Goal: Task Accomplishment & Management: Manage account settings

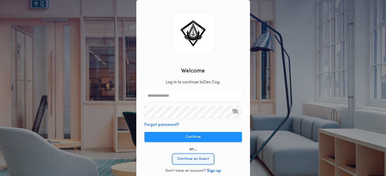
click at [206, 157] on button "Continue as Guest" at bounding box center [193, 159] width 41 height 10
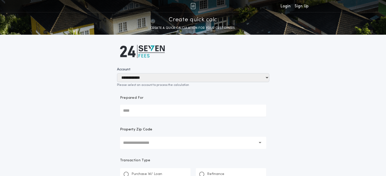
click at [177, 108] on input "Prepared For" at bounding box center [193, 111] width 146 height 12
type input "******"
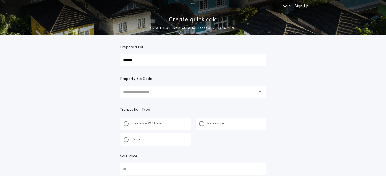
scroll to position [51, 0]
click at [185, 91] on input "text" at bounding box center [189, 91] width 133 height 12
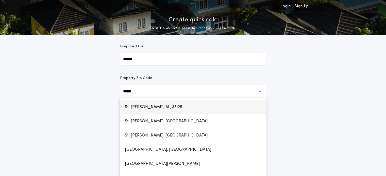
click at [129, 108] on h1 "St. Clair, Chulavista, AL, 35125" at bounding box center [153, 107] width 65 height 12
type input "**********"
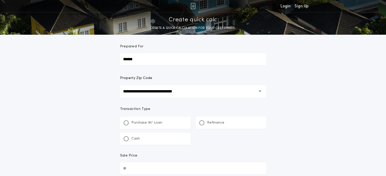
click at [138, 127] on div "Purchase W/ Loan" at bounding box center [155, 123] width 70 height 12
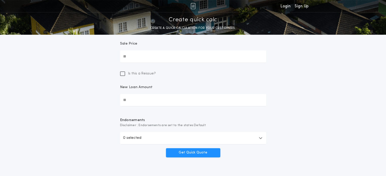
scroll to position [165, 0]
click at [192, 62] on input "Sale Price" at bounding box center [193, 55] width 146 height 12
type input "********"
click at [147, 95] on input "New Loan Amount" at bounding box center [193, 99] width 146 height 12
type input "********"
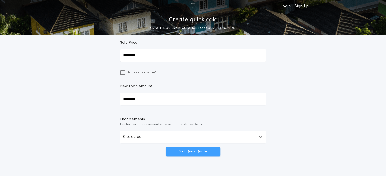
click at [198, 150] on button "Get Quick Quote" at bounding box center [193, 151] width 54 height 9
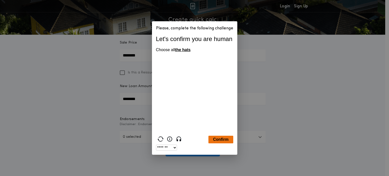
click at [220, 138] on button "Confirm" at bounding box center [221, 140] width 25 height 8
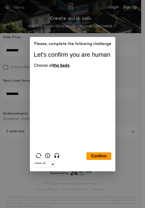
click at [96, 158] on button "Confirm" at bounding box center [98, 157] width 25 height 8
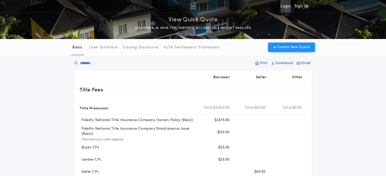
click at [282, 5] on link "Login" at bounding box center [285, 6] width 10 height 12
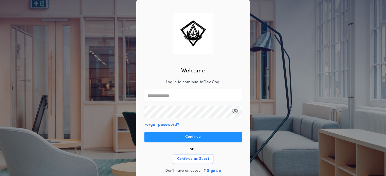
click at [159, 99] on input "text" at bounding box center [192, 96] width 97 height 12
type input "**********"
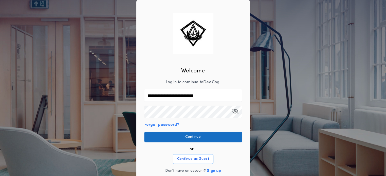
click at [181, 136] on button "Continue" at bounding box center [192, 137] width 97 height 10
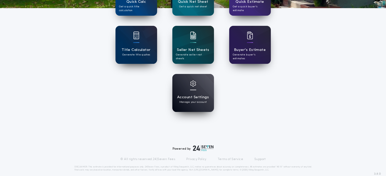
scroll to position [88, 0]
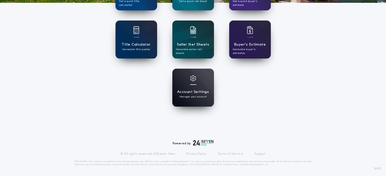
click at [181, 96] on p "Manage your account" at bounding box center [192, 97] width 27 height 4
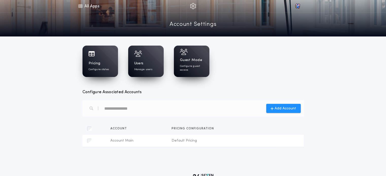
click at [204, 61] on div "Guest Mode Configure guest access" at bounding box center [191, 61] width 35 height 31
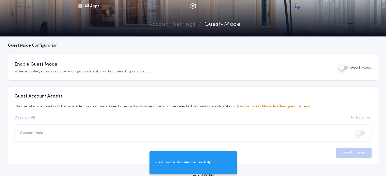
click at [284, 88] on div "Guest Account Access Choose which accounts will be available to guest users. Gu…" at bounding box center [192, 126] width 369 height 78
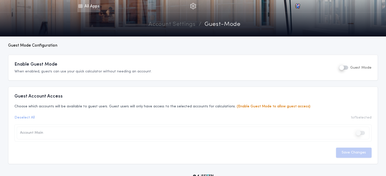
click at [92, 6] on link "All Apps" at bounding box center [88, 6] width 23 height 12
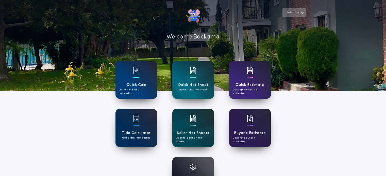
click at [292, 9] on button "Settings" at bounding box center [294, 12] width 24 height 9
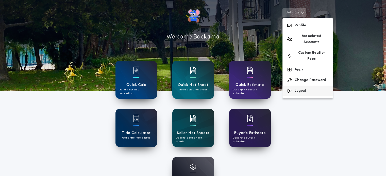
click at [320, 86] on button "Logout" at bounding box center [307, 91] width 50 height 11
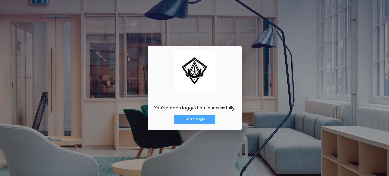
click at [194, 119] on button "Go To Login" at bounding box center [194, 119] width 41 height 9
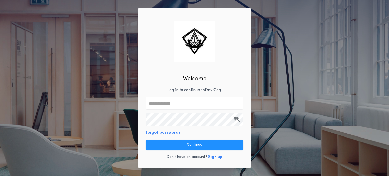
click at [151, 102] on input "text" at bounding box center [194, 103] width 97 height 12
type input "**********"
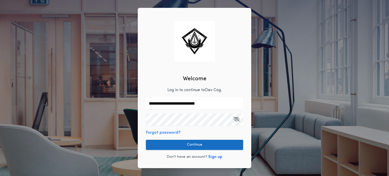
click at [176, 142] on button "Continue" at bounding box center [194, 145] width 97 height 10
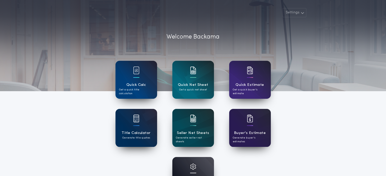
click at [187, 164] on div "Account Settings Manage your account" at bounding box center [193, 176] width 42 height 38
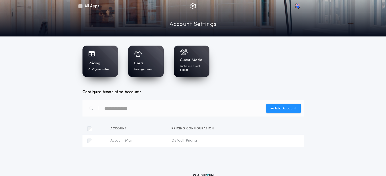
click at [189, 61] on h1 "Guest Mode" at bounding box center [191, 60] width 23 height 5
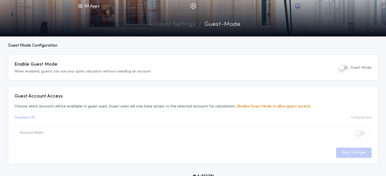
click at [340, 67] on div "Enable Guest Mode When enabled, guests can use your quick calculator without ne…" at bounding box center [192, 67] width 357 height 13
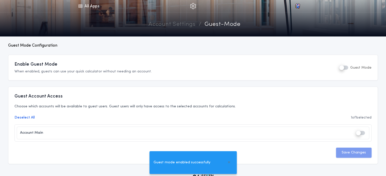
click at [304, 70] on div "Enable Guest Mode When enabled, guests can use your quick calculator without ne…" at bounding box center [192, 67] width 357 height 13
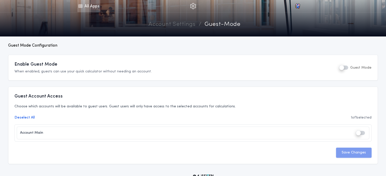
click at [83, 10] on link "All Apps" at bounding box center [88, 6] width 23 height 12
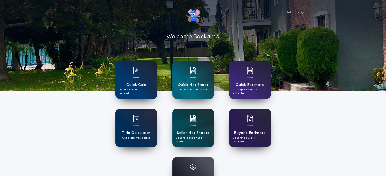
click at [148, 84] on div "Quick Calc Get a quick title calculation" at bounding box center [136, 88] width 34 height 13
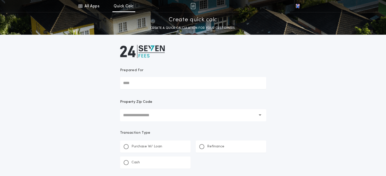
click at [148, 84] on input "Prepared For" at bounding box center [193, 83] width 146 height 12
type input "******"
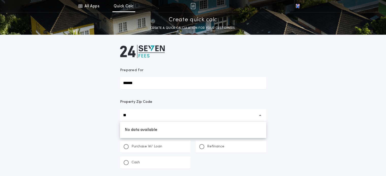
type input "*"
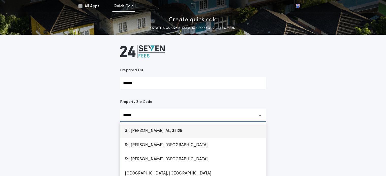
click at [161, 131] on h1 "St. Clair, Chulavista, AL, 35125" at bounding box center [153, 131] width 65 height 12
type input "**********"
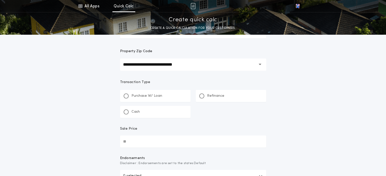
scroll to position [73, 0]
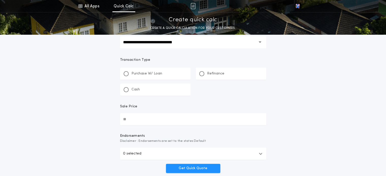
click at [134, 68] on div "Purchase W/ Loan" at bounding box center [155, 74] width 70 height 12
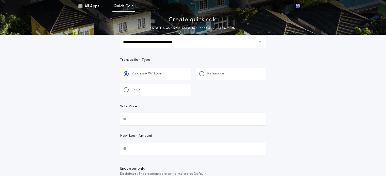
click at [137, 115] on input "Sale Price" at bounding box center [193, 119] width 146 height 12
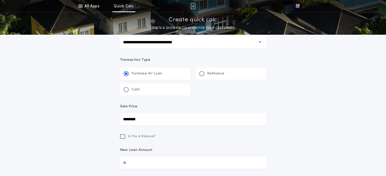
type input "********"
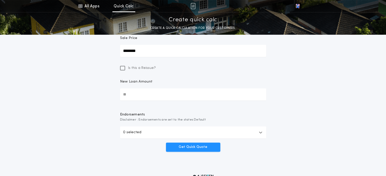
scroll to position [153, 0]
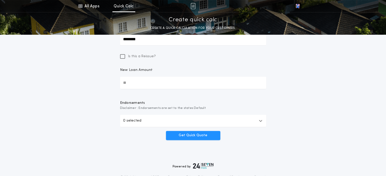
click at [187, 87] on input "New Loan Amount" at bounding box center [193, 83] width 146 height 12
type input "********"
click at [186, 133] on button "Get Quick Quote" at bounding box center [193, 135] width 54 height 9
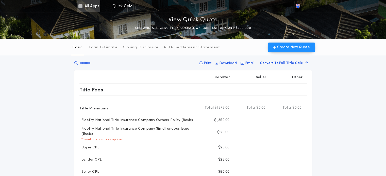
click at [80, 7] on icon at bounding box center [80, 6] width 5 height 6
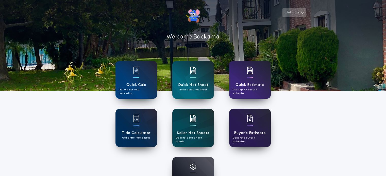
click at [289, 13] on button "Settings" at bounding box center [294, 12] width 24 height 9
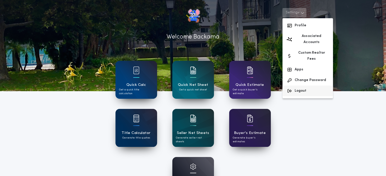
click at [301, 86] on button "Logout" at bounding box center [307, 91] width 50 height 11
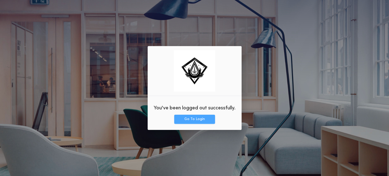
click at [194, 122] on button "Go To Login" at bounding box center [194, 119] width 41 height 9
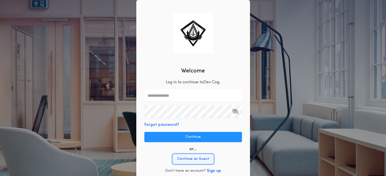
click at [196, 157] on button "Continue as Guest" at bounding box center [193, 159] width 41 height 10
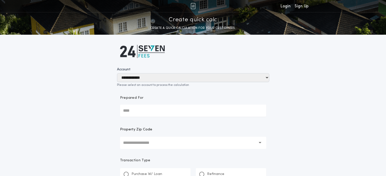
click at [193, 5] on img at bounding box center [192, 6] width 5 height 6
click at [84, 6] on div at bounding box center [178, 6] width 203 height 12
click at [283, 7] on link "Login" at bounding box center [285, 6] width 10 height 12
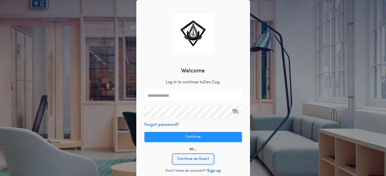
click at [182, 159] on button "Continue as Guest" at bounding box center [193, 159] width 41 height 10
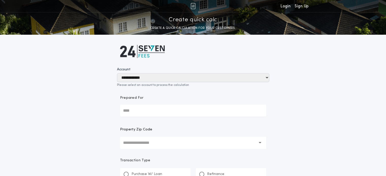
click at [83, 54] on div "**********" at bounding box center [193, 140] width 386 height 280
click at [152, 80] on select "**********" at bounding box center [193, 77] width 152 height 9
click at [117, 73] on select "**********" at bounding box center [193, 77] width 152 height 9
click at [305, 86] on div "**********" at bounding box center [193, 140] width 386 height 280
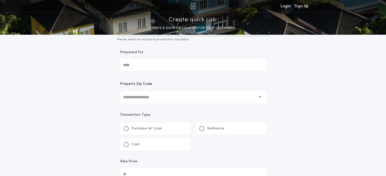
scroll to position [47, 0]
click at [196, 60] on input "Prepared For" at bounding box center [193, 64] width 146 height 12
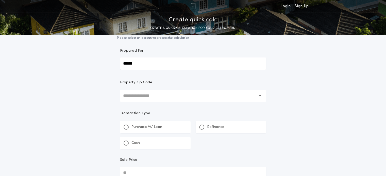
type input "******"
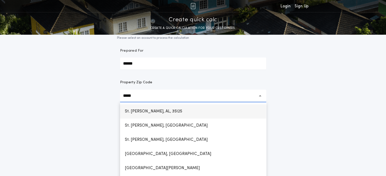
click at [144, 112] on h1 "St. Clair, Chulavista, AL, 35125" at bounding box center [153, 111] width 65 height 12
type input "**********"
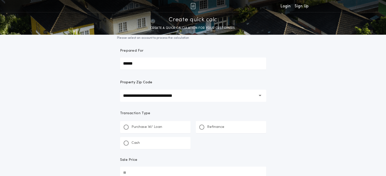
click at [135, 128] on p "Purchase W/ Loan" at bounding box center [146, 127] width 31 height 5
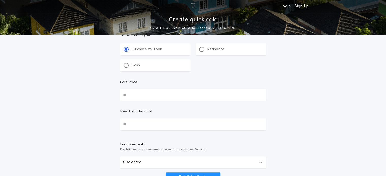
scroll to position [134, 0]
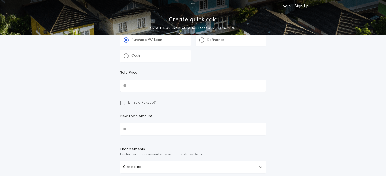
click at [204, 86] on input "Sale Price" at bounding box center [193, 86] width 146 height 12
type input "********"
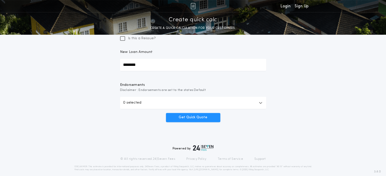
scroll to position [205, 0]
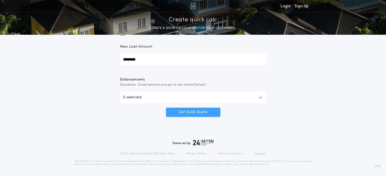
type input "********"
click at [206, 113] on button "Get Quick Quote" at bounding box center [193, 112] width 54 height 9
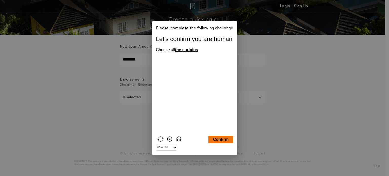
click at [220, 140] on button "Confirm" at bounding box center [221, 140] width 25 height 8
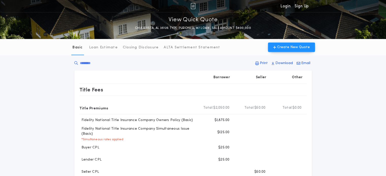
click at [241, 60] on div "Print Download Email" at bounding box center [192, 64] width 237 height 12
click at [260, 65] on button "Print" at bounding box center [261, 63] width 15 height 9
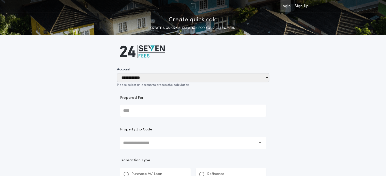
click at [283, 6] on link "Login" at bounding box center [285, 6] width 10 height 12
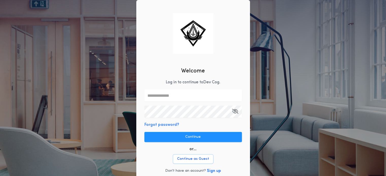
click at [163, 95] on input "text" at bounding box center [192, 96] width 97 height 12
click at [154, 82] on div "Welcome Log in to continue to Dev Cog . Forgot password? Continue or... Continu…" at bounding box center [193, 91] width 114 height 182
click at [150, 95] on input "text" at bounding box center [192, 96] width 97 height 12
type input "**********"
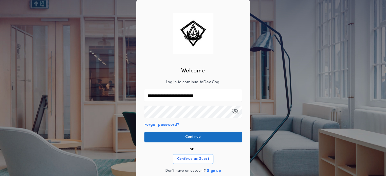
click at [173, 134] on button "Continue" at bounding box center [192, 137] width 97 height 10
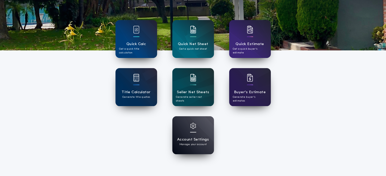
scroll to position [42, 0]
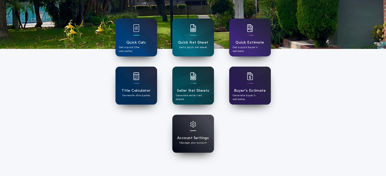
click at [183, 131] on div "Account Settings Manage your account" at bounding box center [193, 134] width 42 height 38
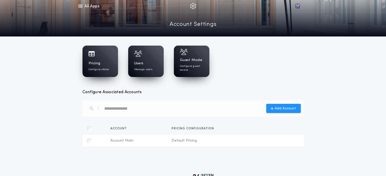
click at [186, 68] on p "Configure guest access" at bounding box center [191, 68] width 23 height 8
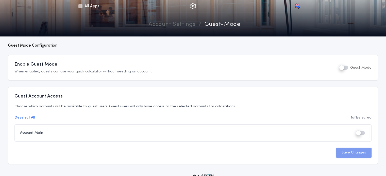
click at [35, 96] on h2 "Guest Account Access" at bounding box center [192, 96] width 357 height 7
click at [75, 96] on h2 "Guest Account Access" at bounding box center [192, 96] width 357 height 7
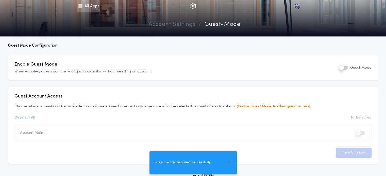
click at [87, 5] on link "All Apps" at bounding box center [88, 6] width 23 height 12
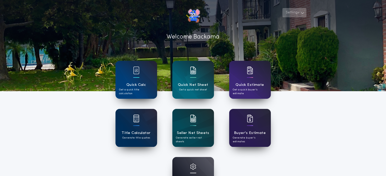
click at [296, 15] on button "Settings" at bounding box center [294, 12] width 24 height 9
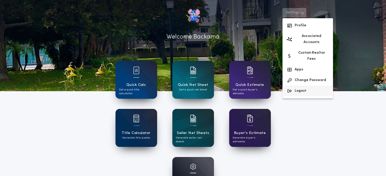
click at [294, 86] on button "Logout" at bounding box center [307, 91] width 50 height 11
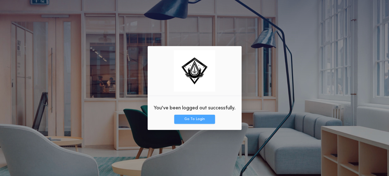
click at [190, 120] on button "Go To Login" at bounding box center [194, 119] width 41 height 9
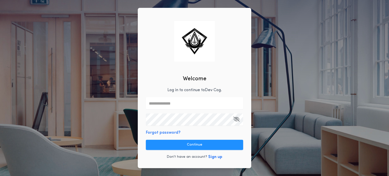
click at [171, 102] on input "text" at bounding box center [194, 103] width 97 height 12
type input "**********"
click at [195, 140] on button "Continue" at bounding box center [194, 145] width 97 height 10
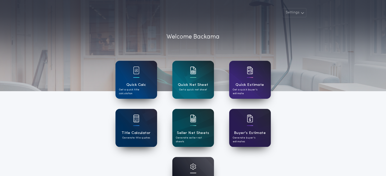
click at [202, 169] on div "Account Settings Manage your account" at bounding box center [193, 176] width 42 height 38
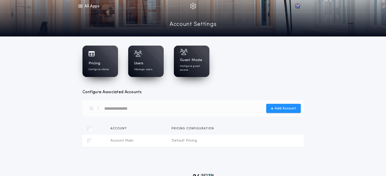
click at [187, 56] on div "Guest Mode Configure guest access" at bounding box center [191, 61] width 35 height 31
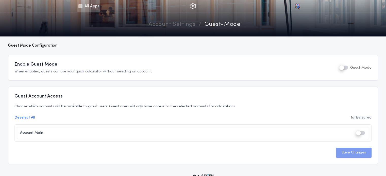
click at [86, 10] on link "All Apps" at bounding box center [88, 6] width 23 height 12
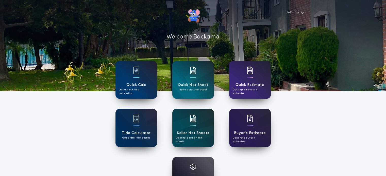
click at [145, 78] on div "Quick Calc Get a quick title calculation" at bounding box center [136, 80] width 42 height 38
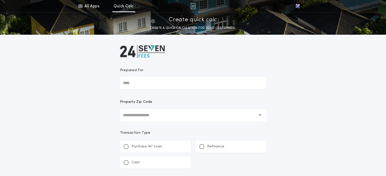
click at [135, 88] on input "Prepared For" at bounding box center [193, 83] width 146 height 12
type input "******"
click at [95, 9] on link "All Apps" at bounding box center [88, 6] width 23 height 12
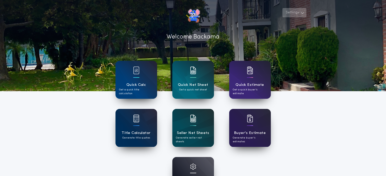
click at [302, 16] on button "Settings" at bounding box center [294, 12] width 24 height 9
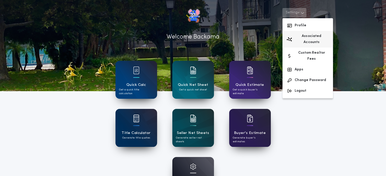
click at [303, 37] on button "Associated Accounts" at bounding box center [307, 39] width 50 height 17
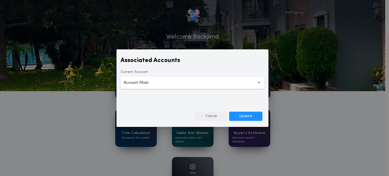
click at [207, 114] on button "Cancel" at bounding box center [211, 116] width 32 height 9
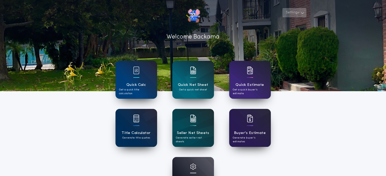
click at [298, 13] on button "Settings" at bounding box center [294, 12] width 24 height 9
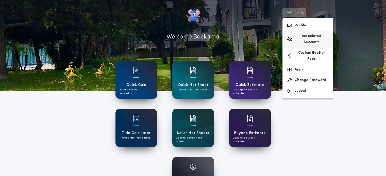
click at [304, 40] on button "Associated Accounts" at bounding box center [307, 39] width 50 height 17
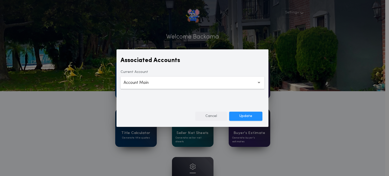
click at [209, 119] on button "Cancel" at bounding box center [211, 116] width 32 height 9
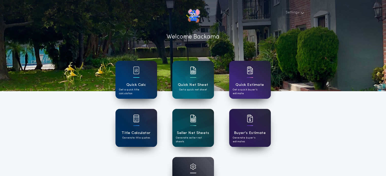
click at [117, 93] on div "Quick Calc Get a quick title calculation" at bounding box center [136, 80] width 42 height 38
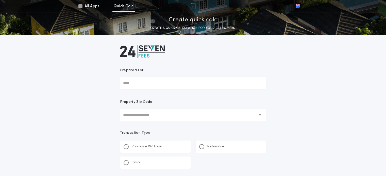
click at [166, 76] on div "Prepared For" at bounding box center [193, 72] width 146 height 9
click at [166, 77] on input "Prepared For" at bounding box center [193, 83] width 146 height 12
click at [162, 80] on input "Prepared For" at bounding box center [193, 83] width 146 height 12
type input "******"
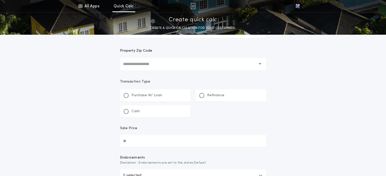
scroll to position [53, 0]
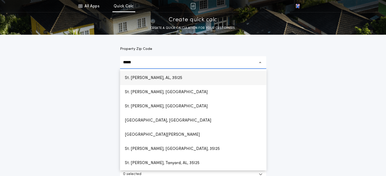
click at [176, 80] on h1 "St. [PERSON_NAME], AL, 35125" at bounding box center [153, 78] width 65 height 12
type input "**********"
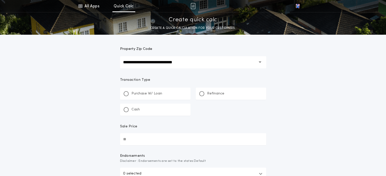
scroll to position [81, 0]
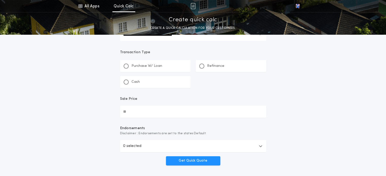
click at [167, 63] on div "Purchase W/ Loan" at bounding box center [155, 66] width 70 height 12
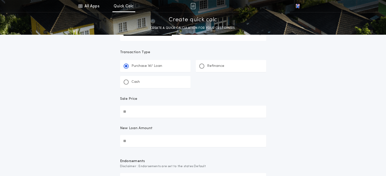
click at [170, 114] on input "Sale Price" at bounding box center [193, 112] width 146 height 12
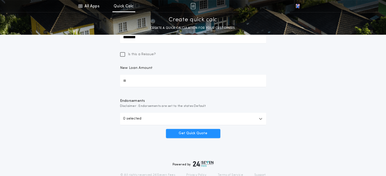
scroll to position [157, 0]
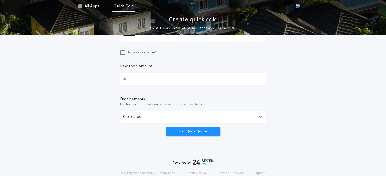
type input "********"
click at [148, 79] on input "New Loan Amount" at bounding box center [193, 79] width 146 height 12
type input "********"
click at [172, 130] on button "Get Quick Quote" at bounding box center [193, 131] width 54 height 9
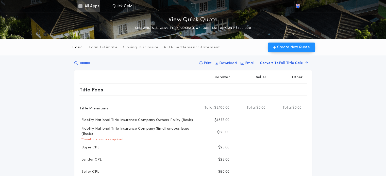
click at [95, 6] on link "All Apps" at bounding box center [88, 6] width 23 height 12
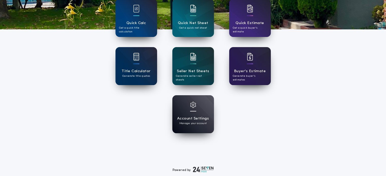
scroll to position [63, 0]
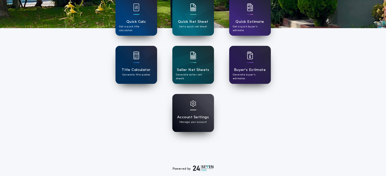
click at [194, 107] on div at bounding box center [193, 107] width 6 height 13
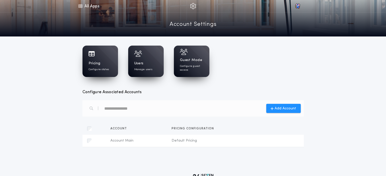
click at [168, 25] on div "Account Settings" at bounding box center [193, 24] width 386 height 19
click at [193, 56] on div "Guest Mode Configure guest access" at bounding box center [191, 61] width 35 height 31
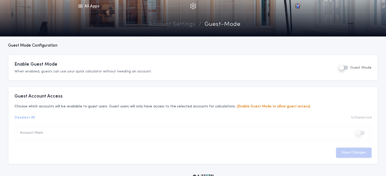
click at [317, 68] on div "Enable Guest Mode When enabled, guests can use your quick calculator without ne…" at bounding box center [192, 67] width 357 height 13
click at [174, 25] on link "Account Settings" at bounding box center [171, 24] width 47 height 9
